Goal: Task Accomplishment & Management: Manage account settings

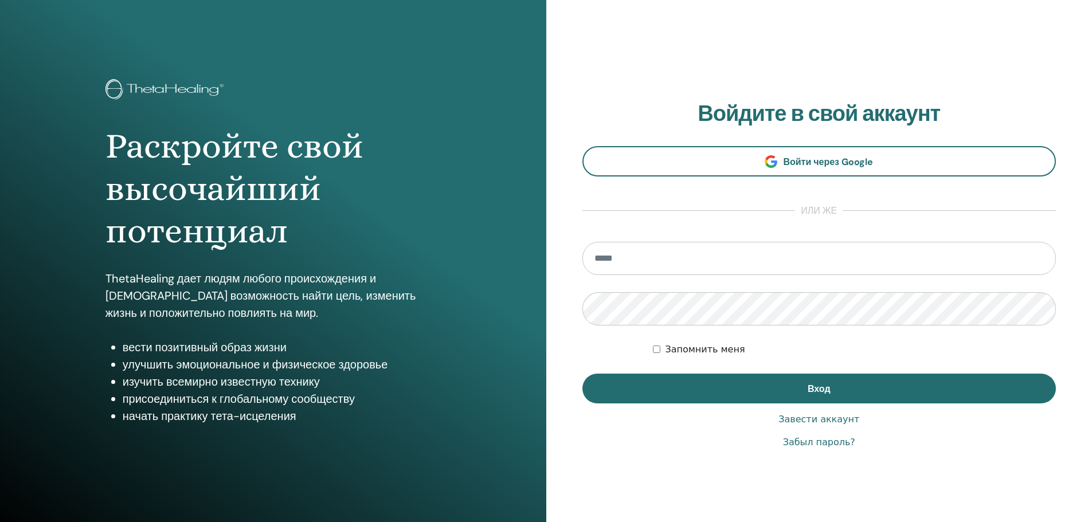
type input "**********"
click at [745, 387] on button "Вход" at bounding box center [819, 389] width 474 height 30
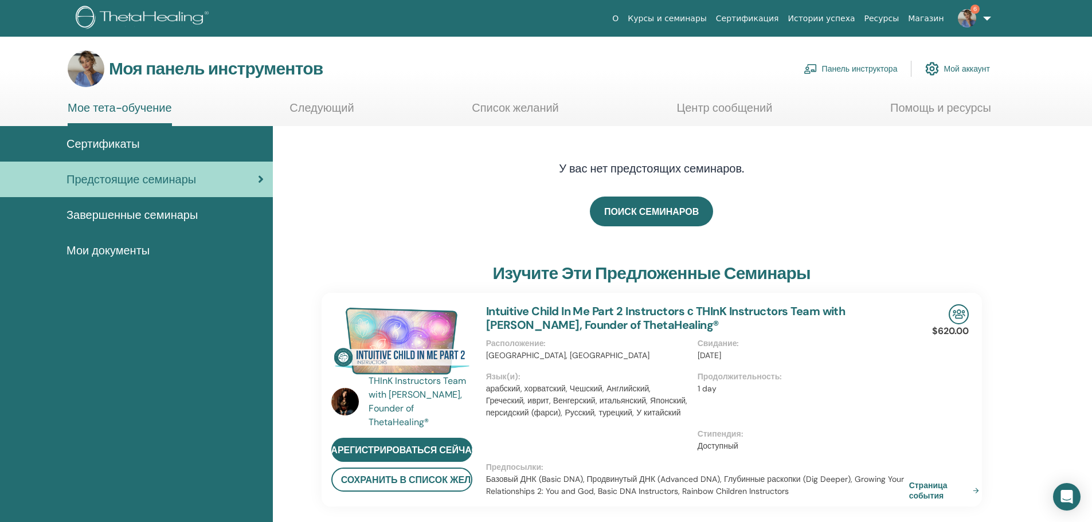
click at [860, 65] on font "Панель инструктора" at bounding box center [860, 69] width 76 height 10
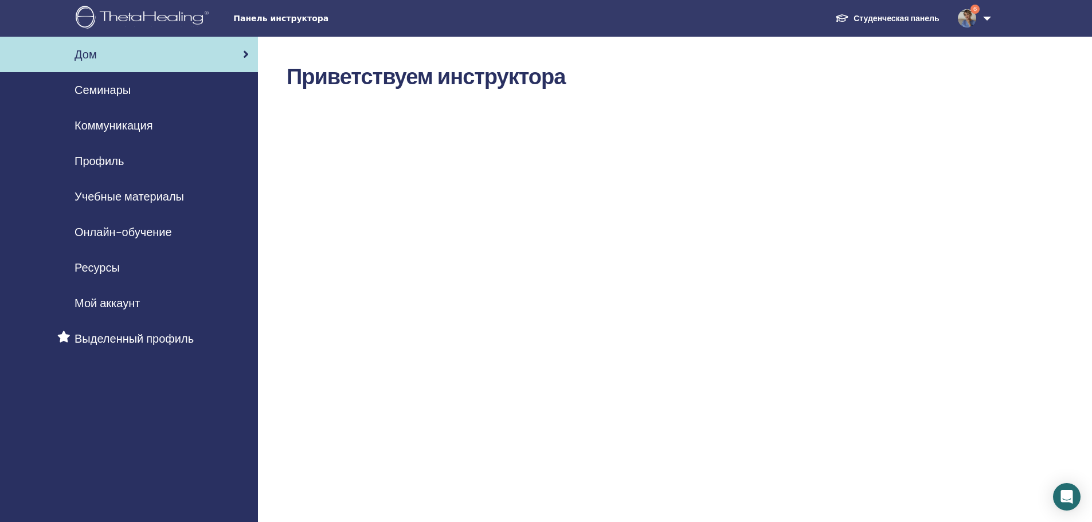
click at [83, 88] on font "Семинары" at bounding box center [103, 90] width 56 height 15
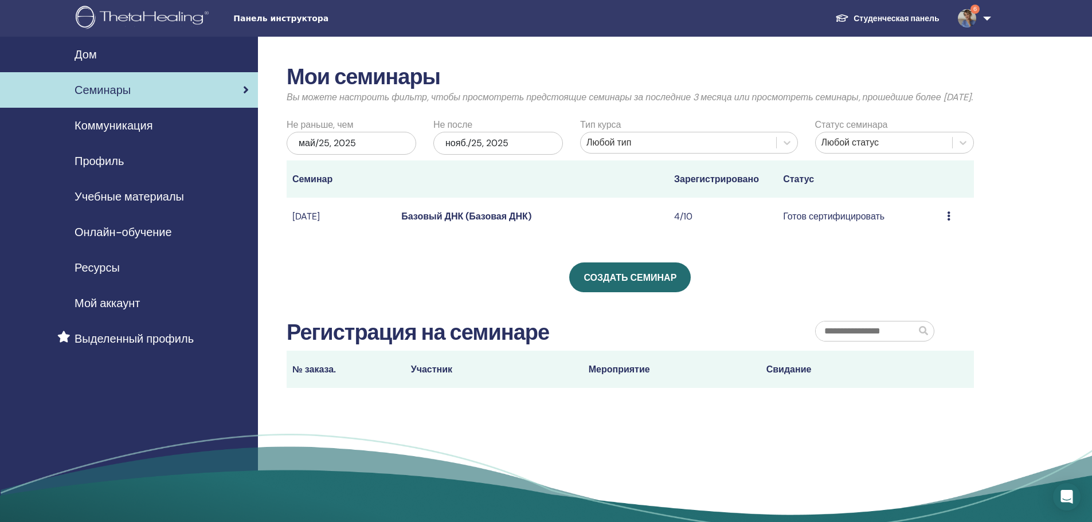
click at [485, 222] on font "Базовый ДНК (Базовая ДНК)" at bounding box center [466, 216] width 130 height 12
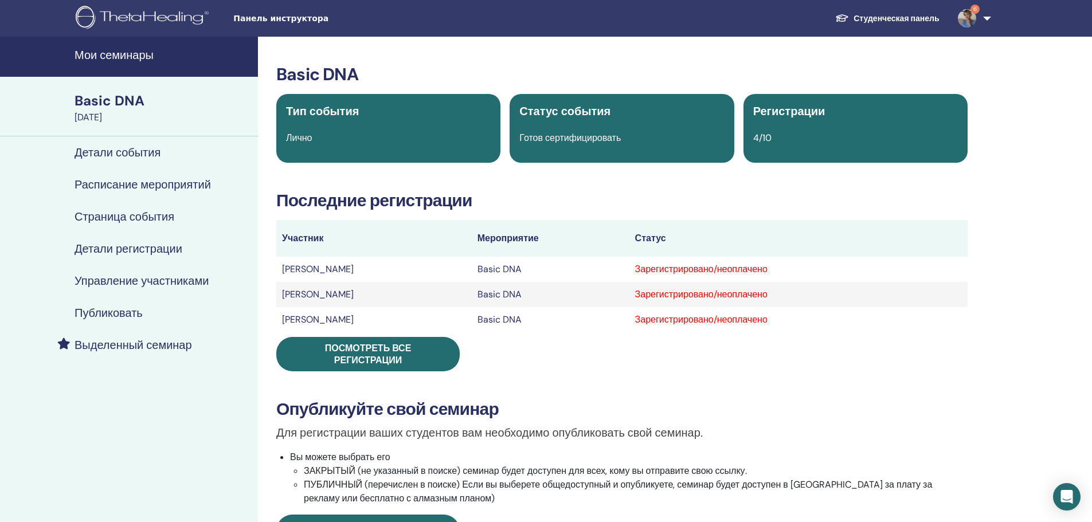
click at [374, 351] on span "Посмотреть все регистрации" at bounding box center [368, 354] width 87 height 24
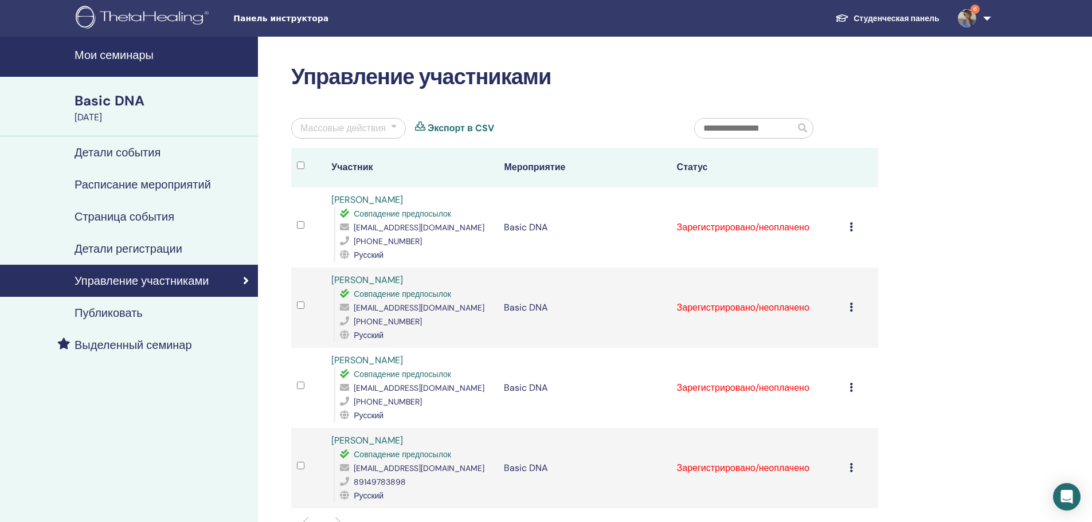
click at [848, 224] on td "Отменить регистрацию Не выполнять автоматическую сертификацию Отметить как опла…" at bounding box center [861, 227] width 34 height 80
click at [853, 225] on div "Отменить регистрацию Не выполнять автоматическую сертификацию Отметить как опла…" at bounding box center [860, 228] width 23 height 14
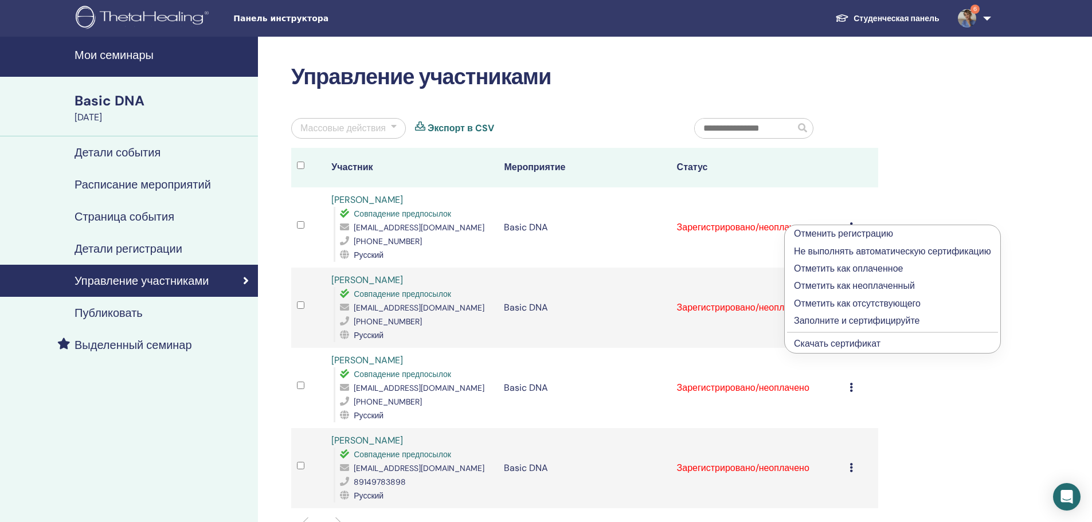
click at [824, 267] on p "Отметить как оплаченное" at bounding box center [892, 269] width 197 height 14
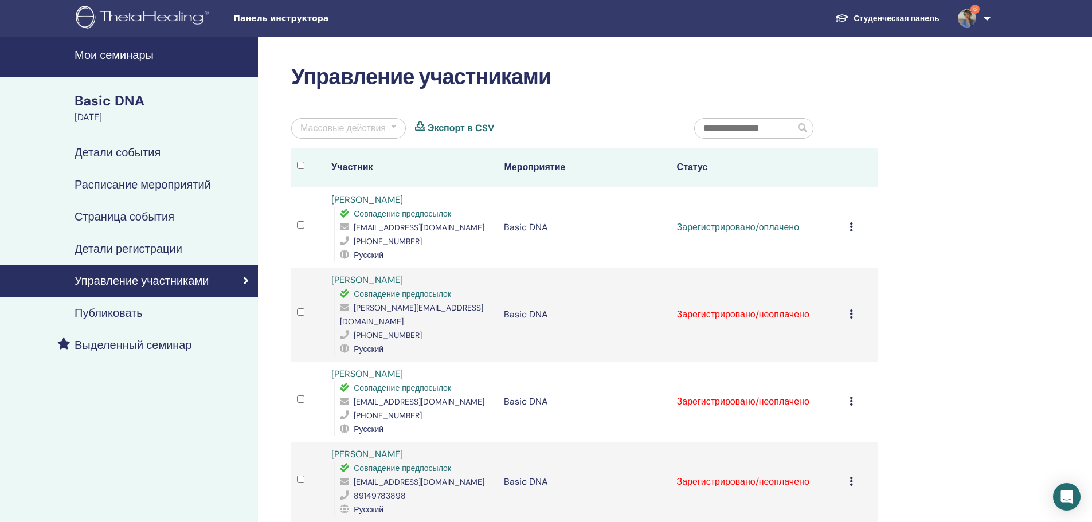
click at [852, 227] on icon at bounding box center [850, 226] width 3 height 9
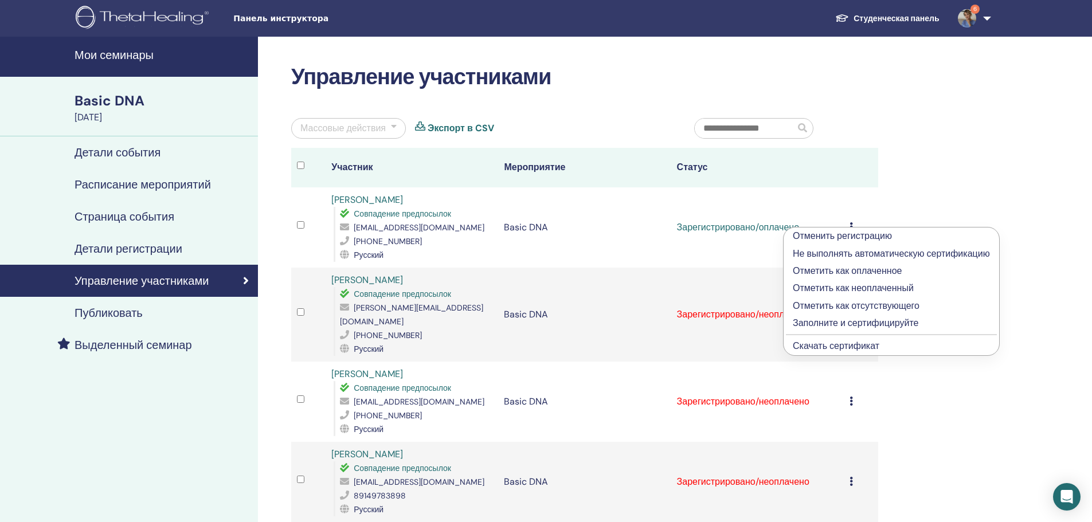
click at [805, 318] on p "Заполните и сертифицируйте" at bounding box center [891, 323] width 197 height 14
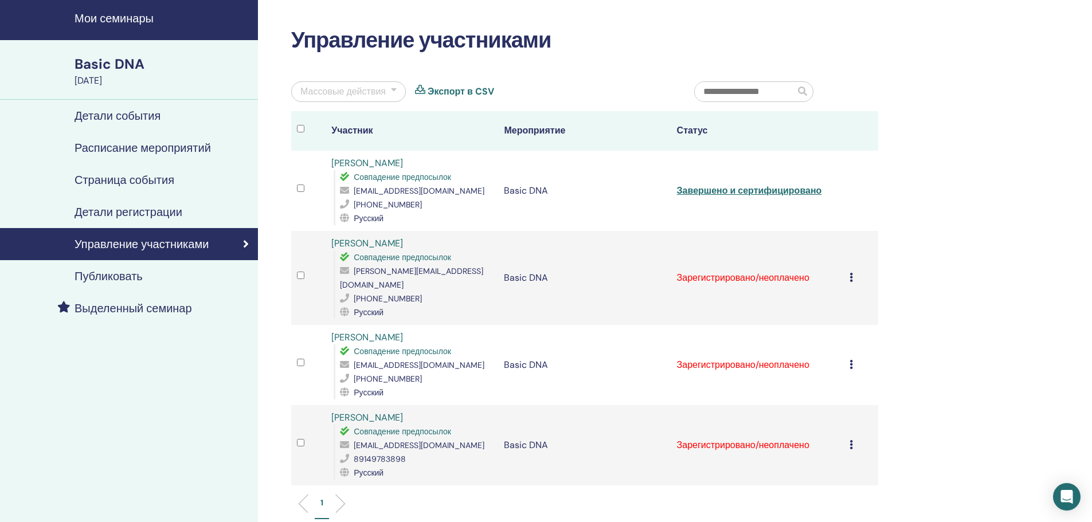
scroll to position [57, 0]
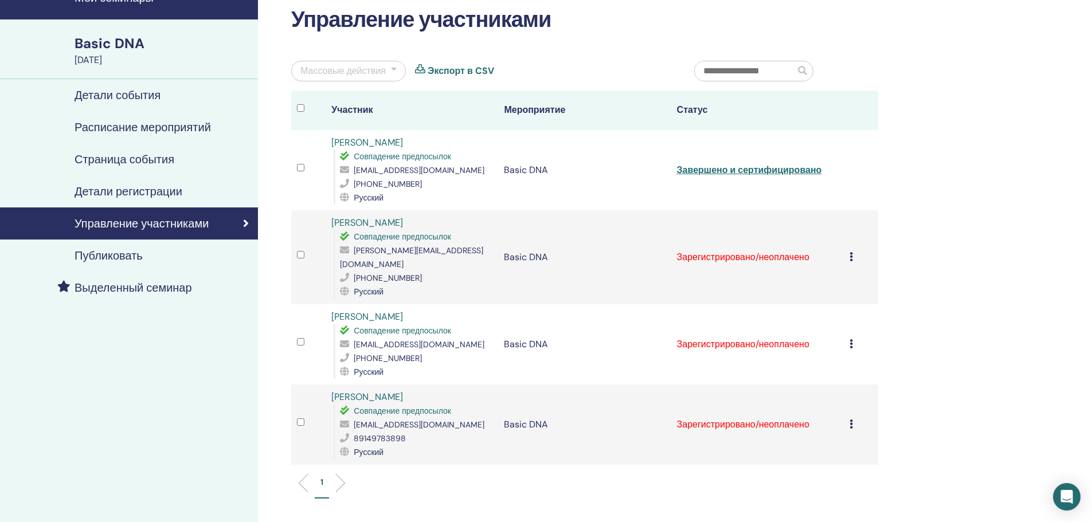
click at [849, 339] on icon at bounding box center [850, 343] width 3 height 9
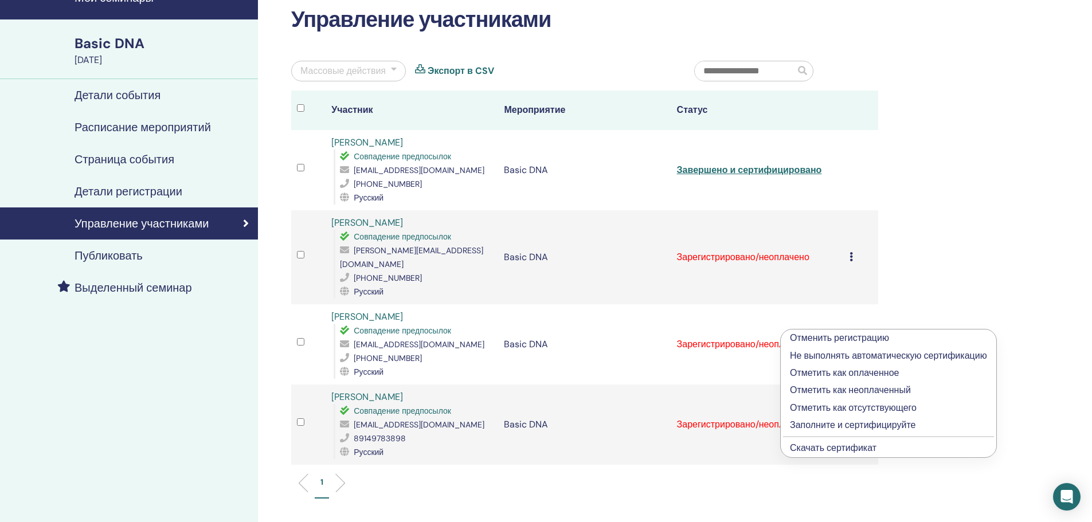
click at [836, 373] on p "Отметить как оплаченное" at bounding box center [888, 373] width 197 height 14
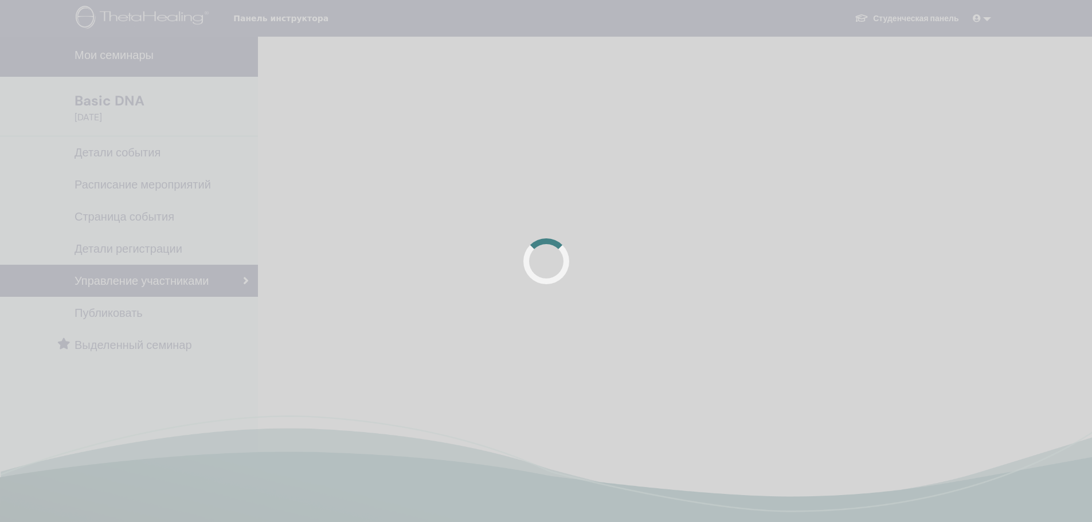
scroll to position [57, 0]
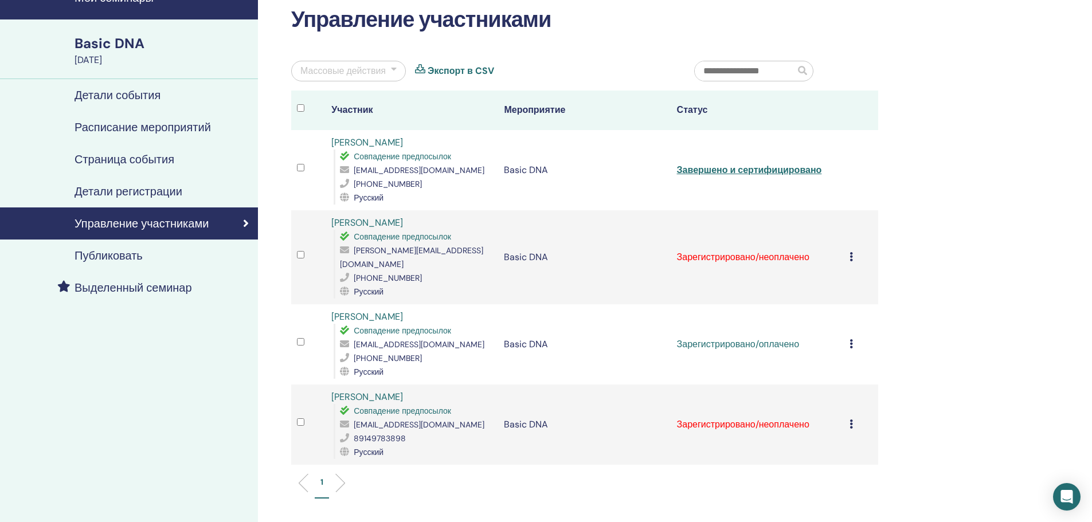
click at [847, 331] on td "Отменить регистрацию Не выполнять автоматическую сертификацию Отметить как опла…" at bounding box center [861, 344] width 34 height 80
click at [851, 339] on icon at bounding box center [850, 343] width 3 height 9
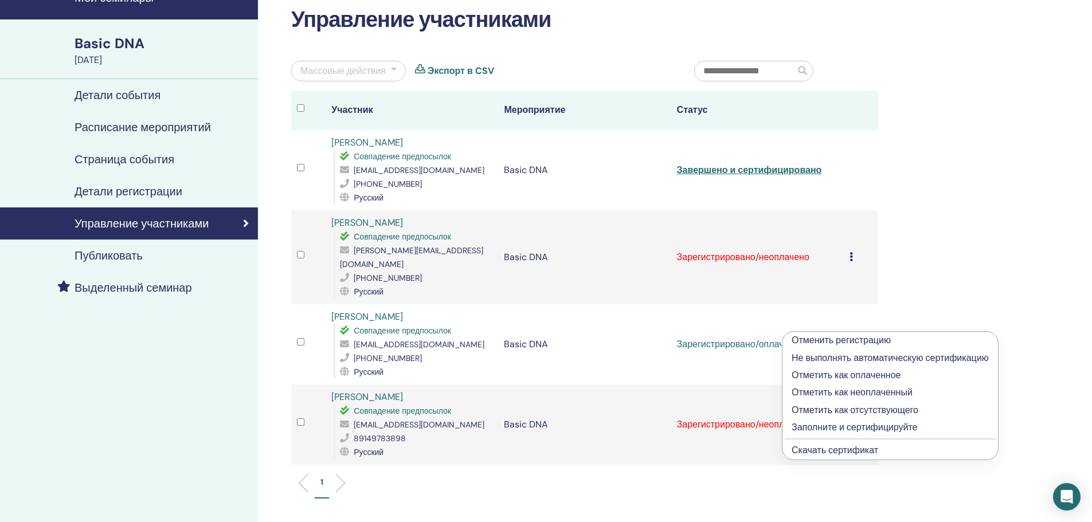
click at [838, 425] on p "Заполните и сертифицируйте" at bounding box center [889, 428] width 197 height 14
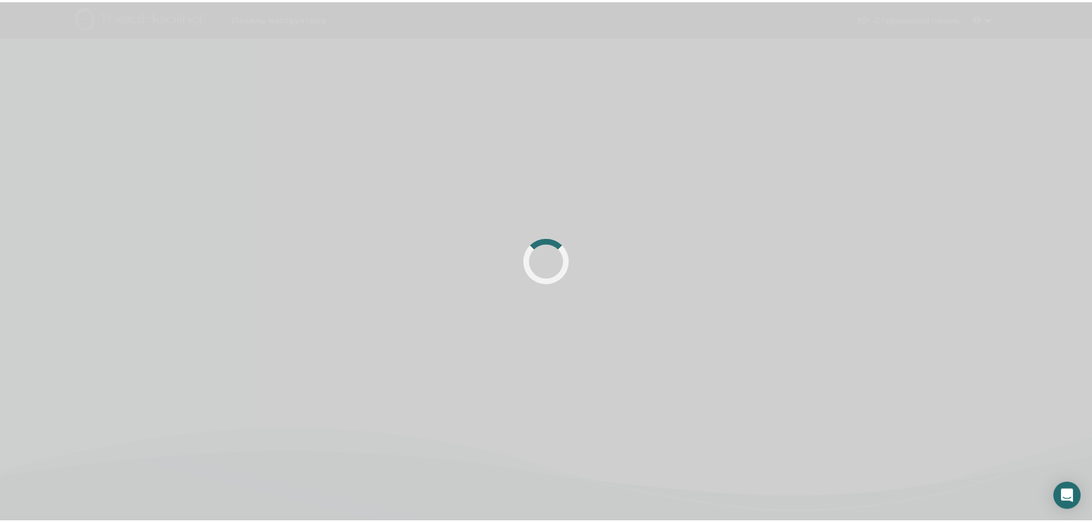
scroll to position [57, 0]
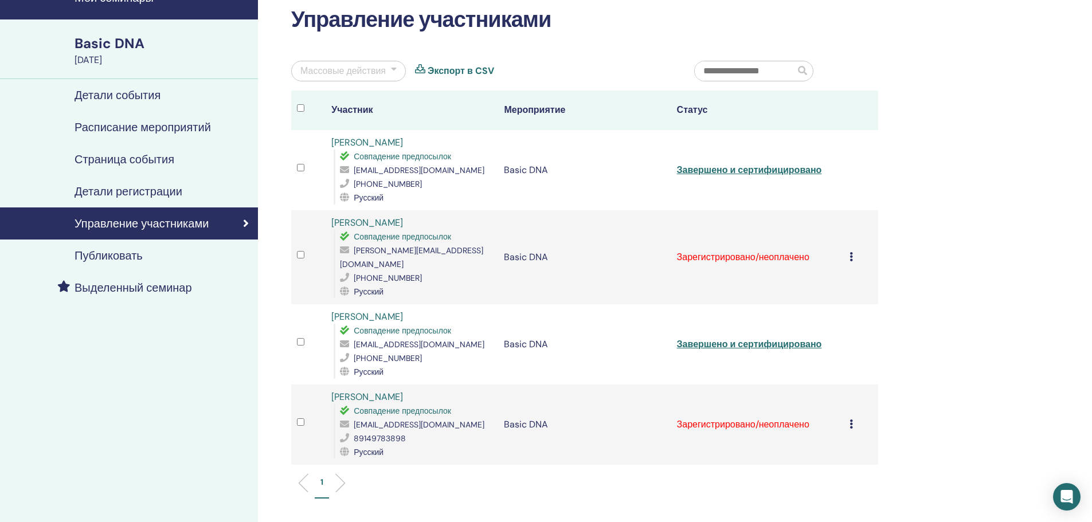
click at [847, 407] on td "Отменить регистрацию Не выполнять автоматическую сертификацию Отметить как опла…" at bounding box center [861, 425] width 34 height 80
click at [850, 420] on icon at bounding box center [850, 424] width 3 height 9
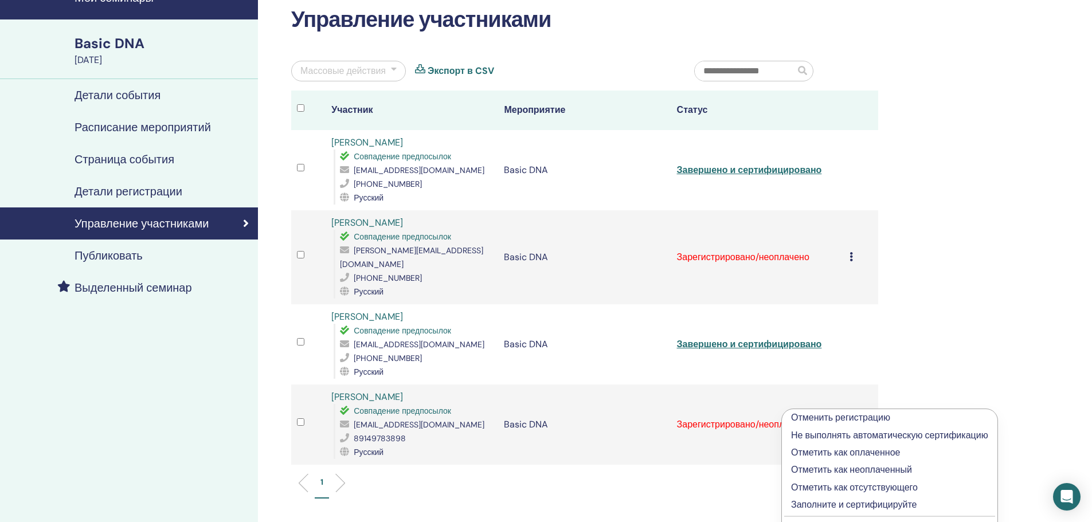
click at [844, 450] on p "Отметить как оплаченное" at bounding box center [889, 453] width 197 height 14
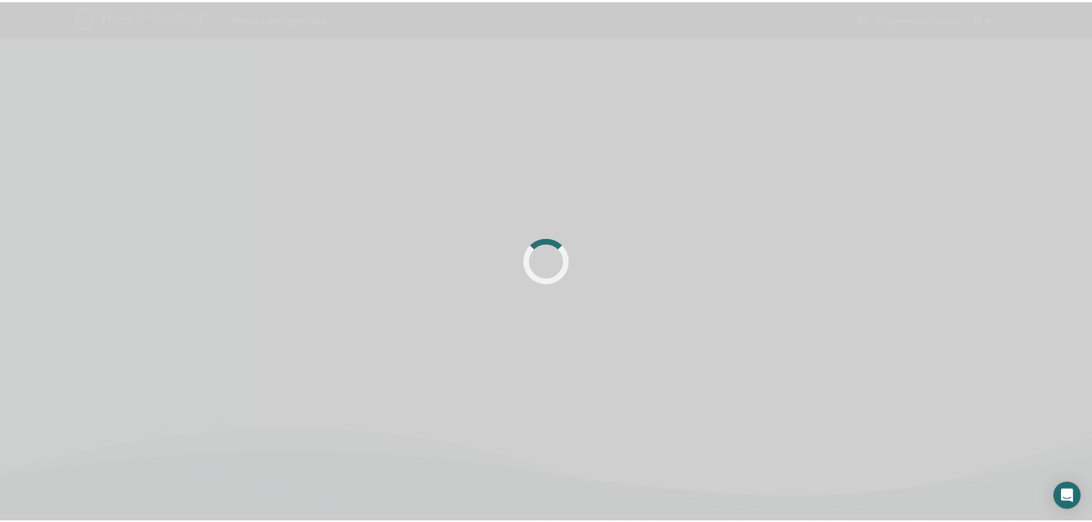
scroll to position [57, 0]
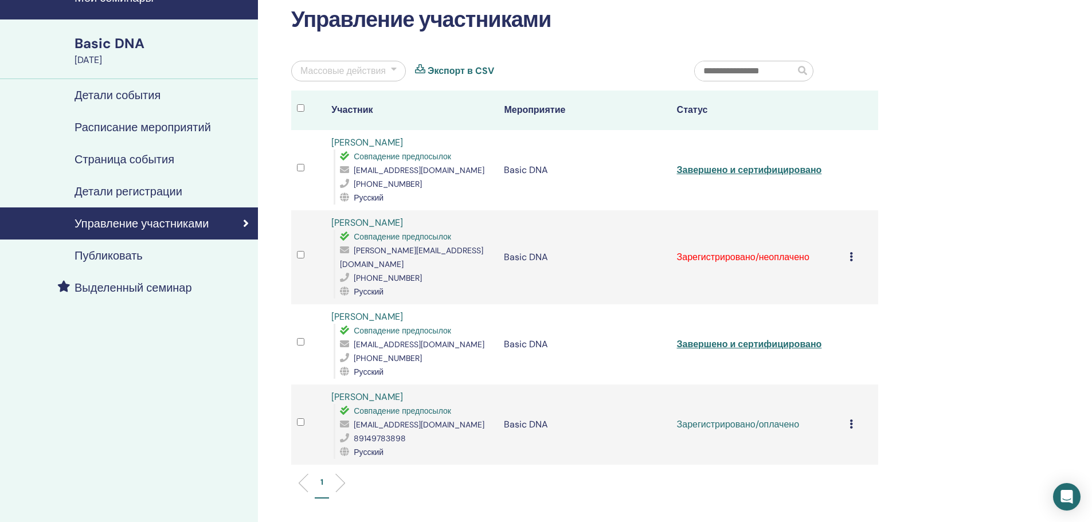
click at [854, 418] on div "Отменить регистрацию Не выполнять автоматическую сертификацию Отметить как опла…" at bounding box center [860, 425] width 23 height 14
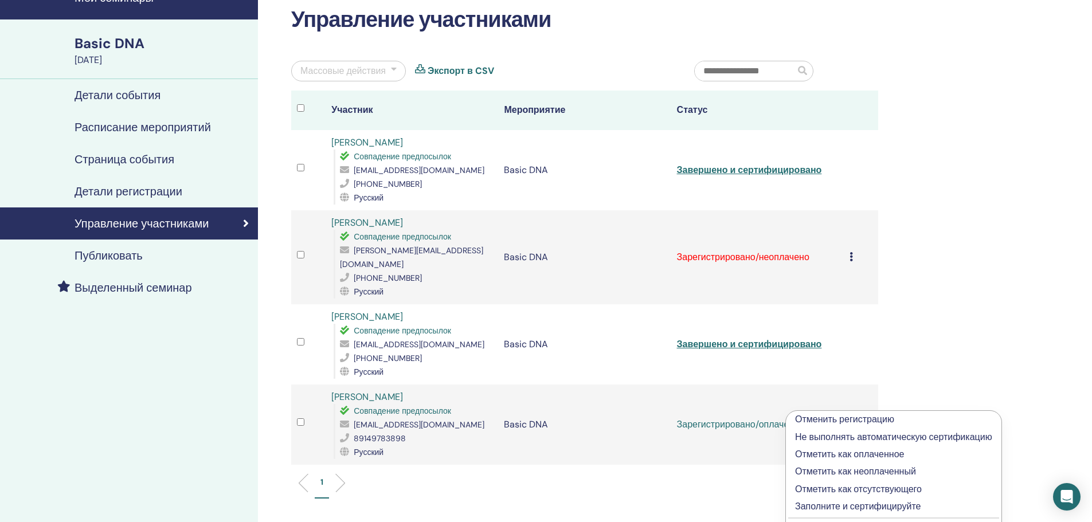
click at [844, 503] on p "Заполните и сертифицируйте" at bounding box center [893, 507] width 197 height 14
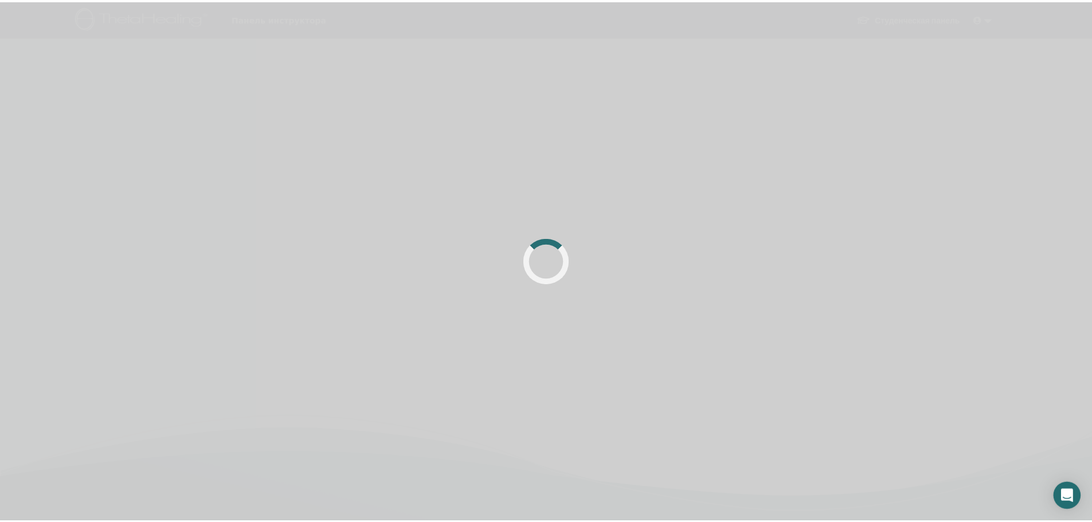
scroll to position [57, 0]
